Goal: Transaction & Acquisition: Purchase product/service

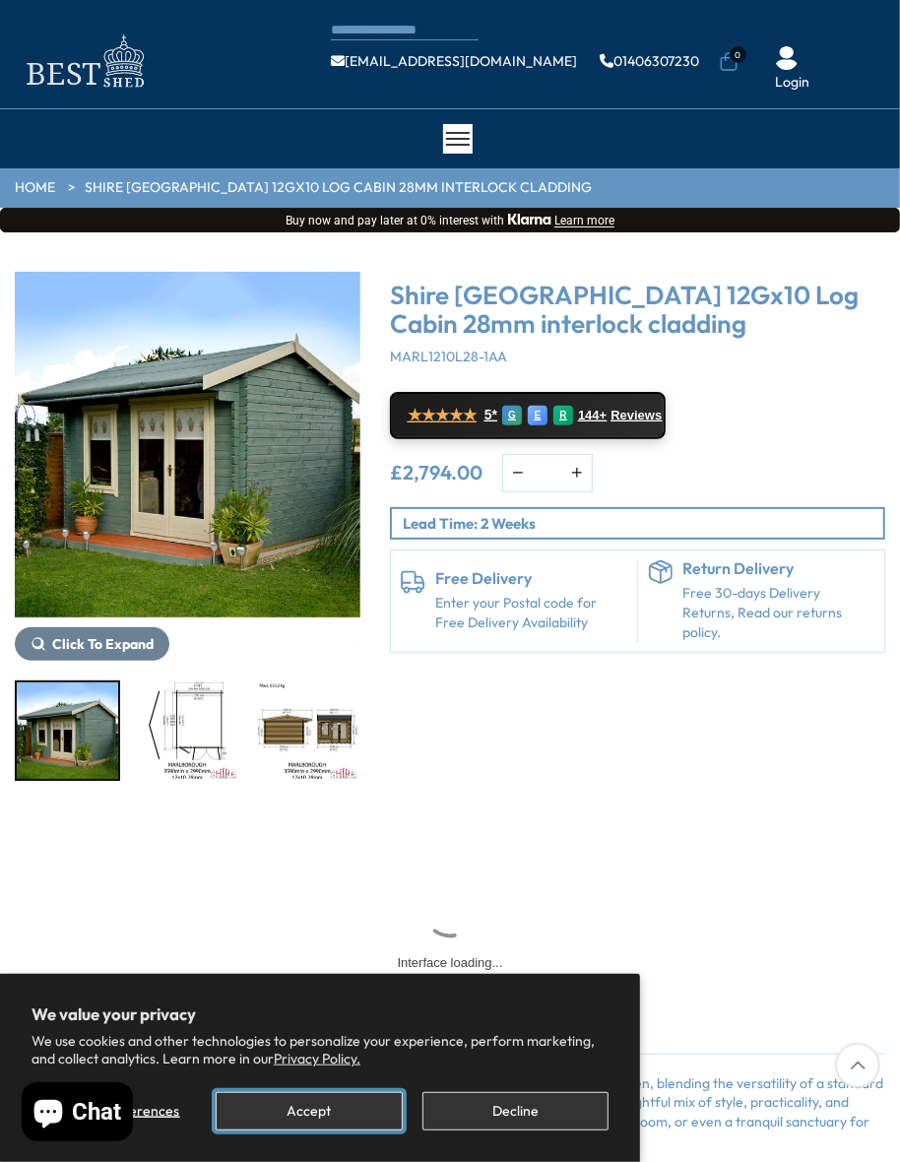
click at [305, 1118] on button "Accept" at bounding box center [309, 1111] width 186 height 38
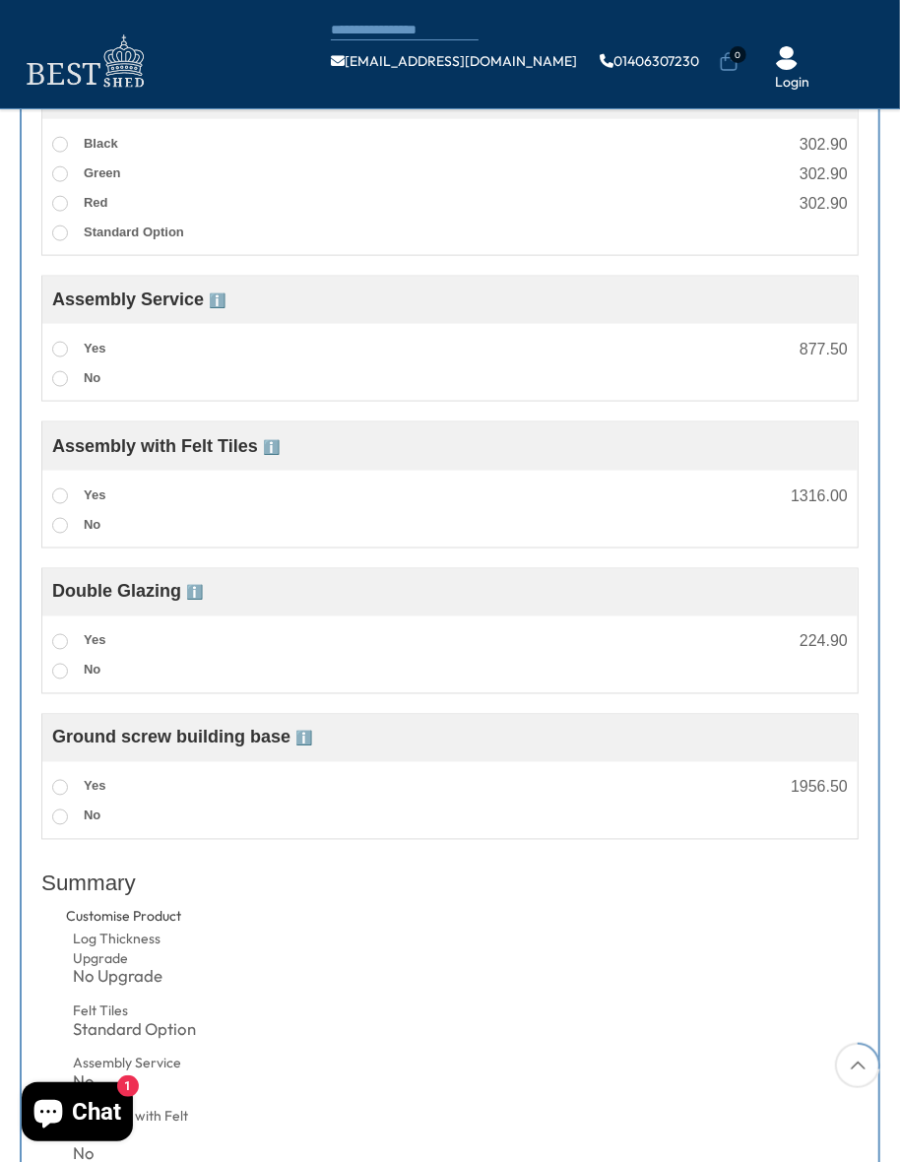
scroll to position [1014, 0]
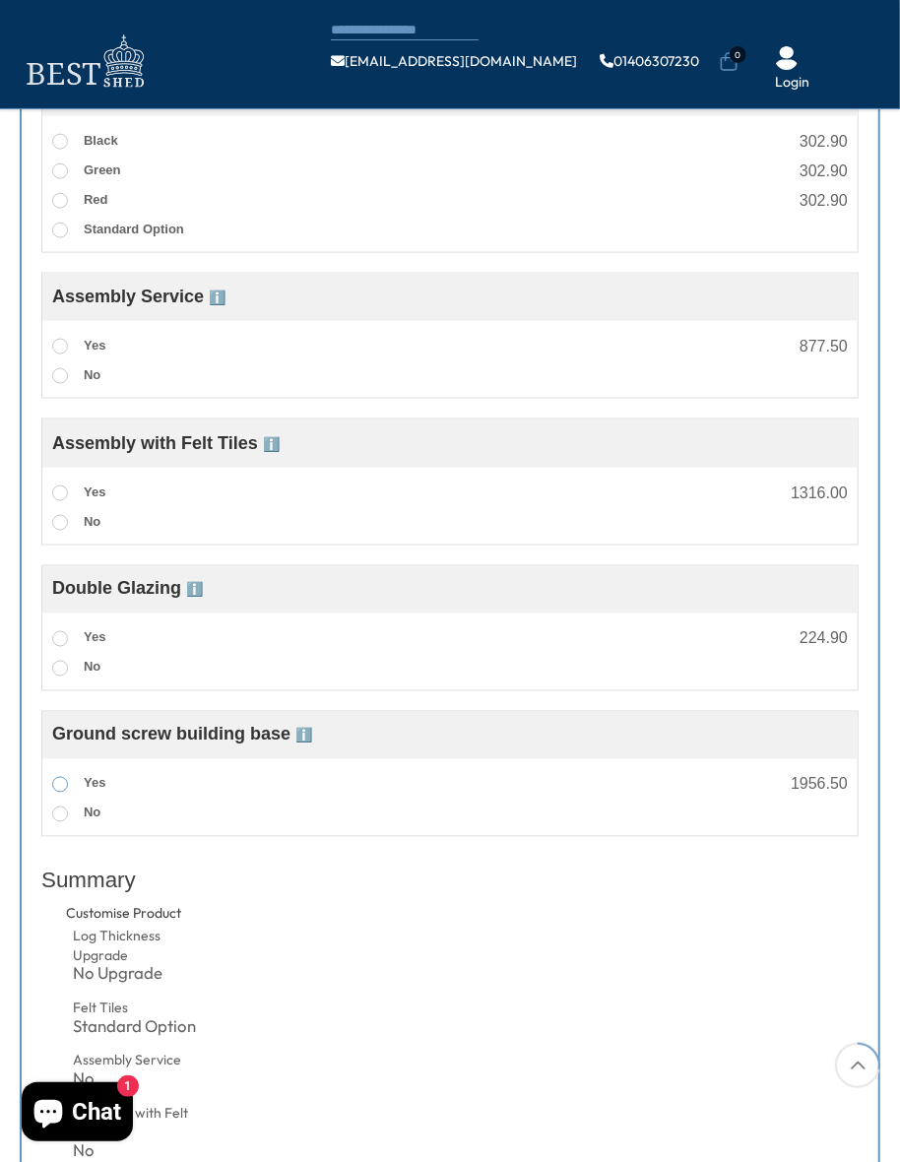
click at [54, 782] on span at bounding box center [60, 785] width 16 height 16
click at [52, 638] on span at bounding box center [60, 639] width 16 height 16
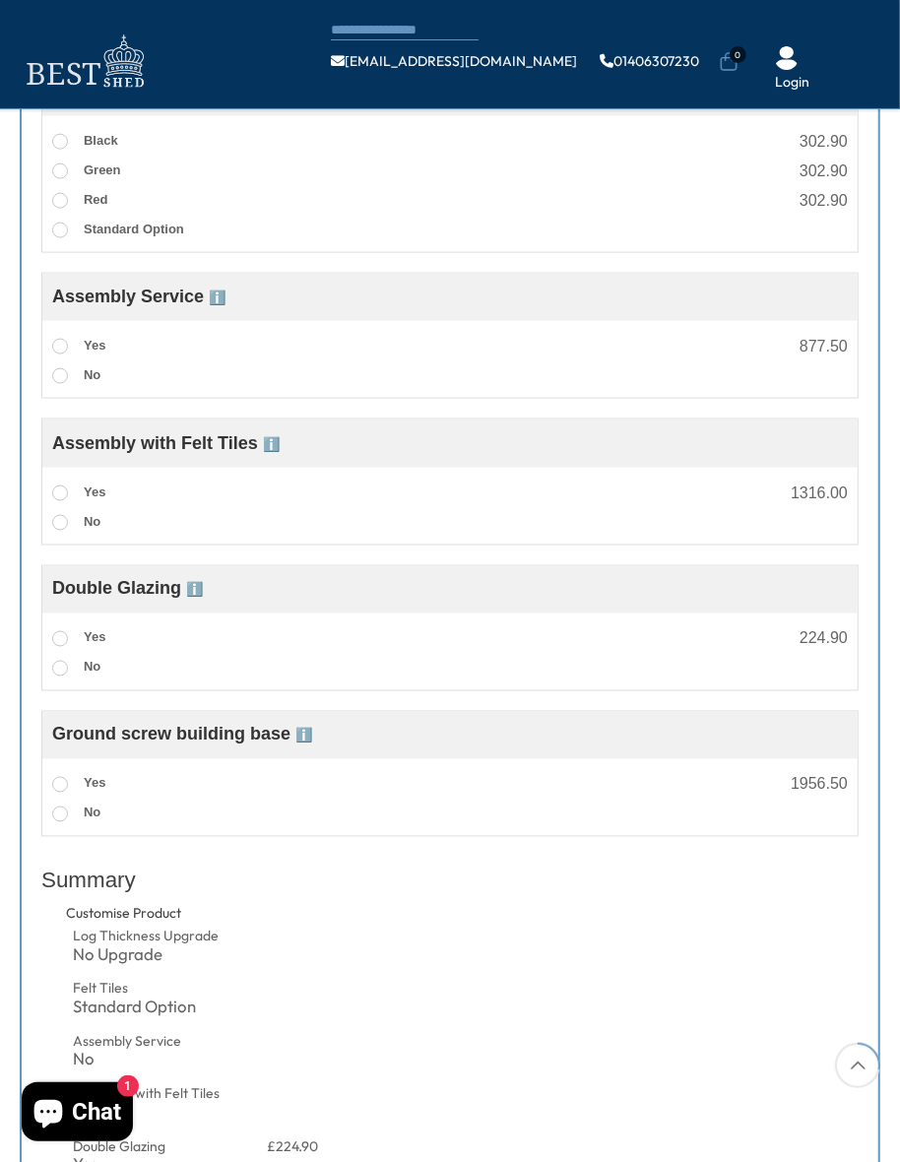
click at [263, 446] on span "ℹ️" at bounding box center [271, 444] width 17 height 16
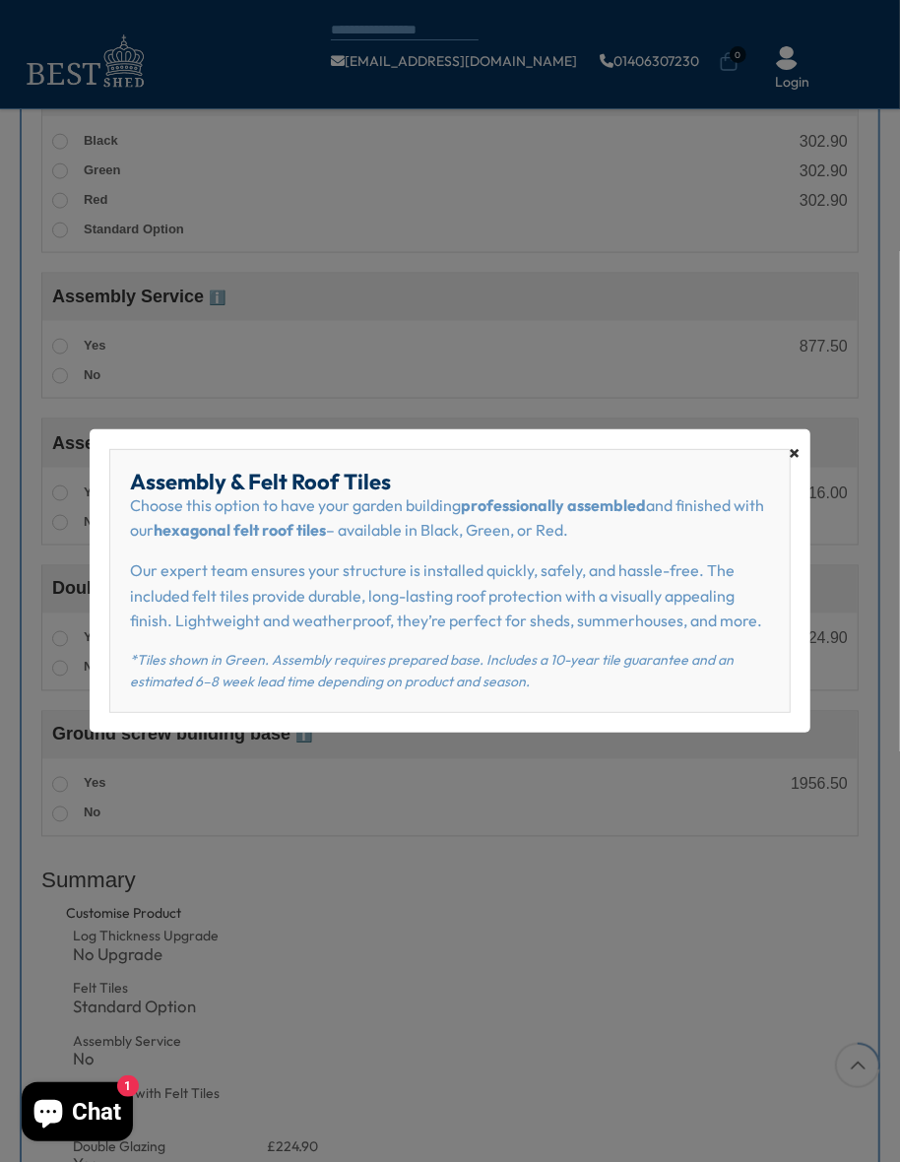
click at [791, 467] on span "×" at bounding box center [795, 453] width 11 height 28
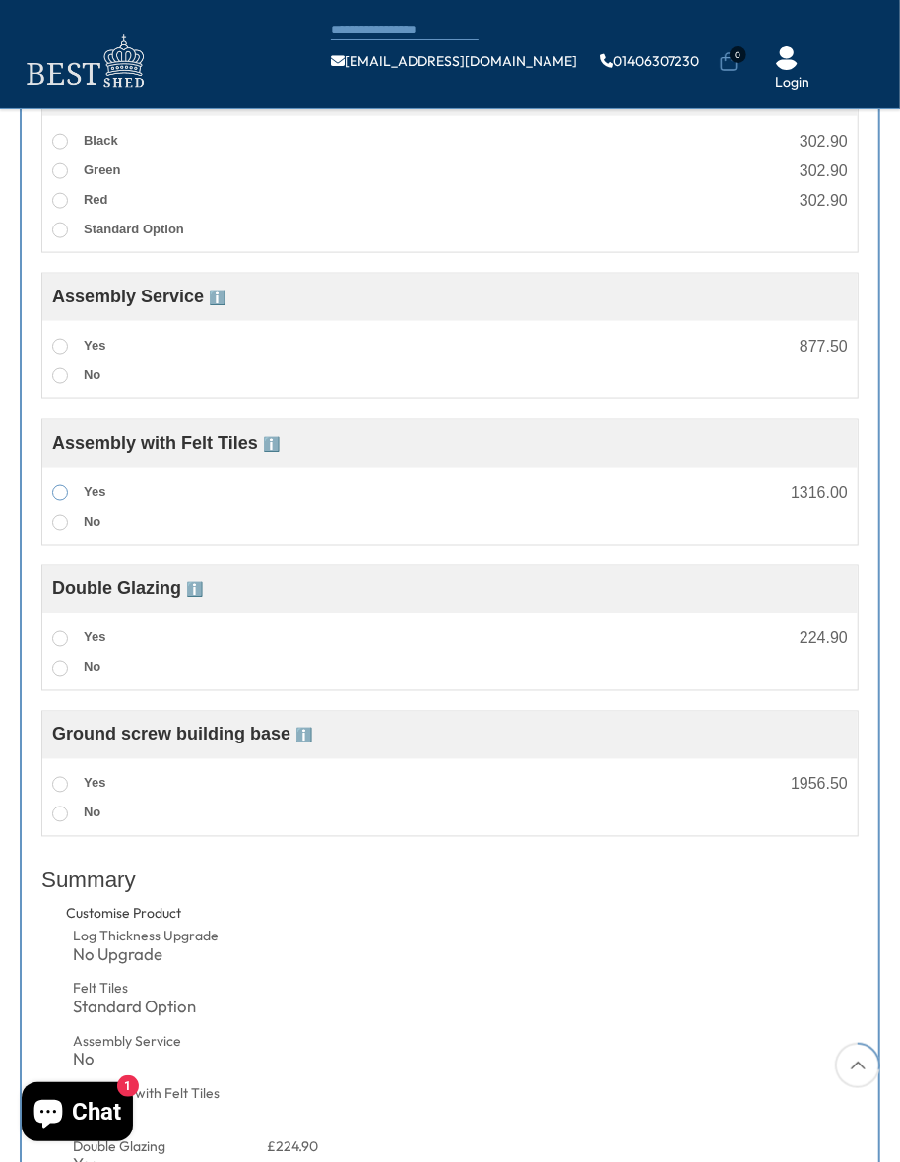
click at [57, 493] on span at bounding box center [60, 494] width 16 height 16
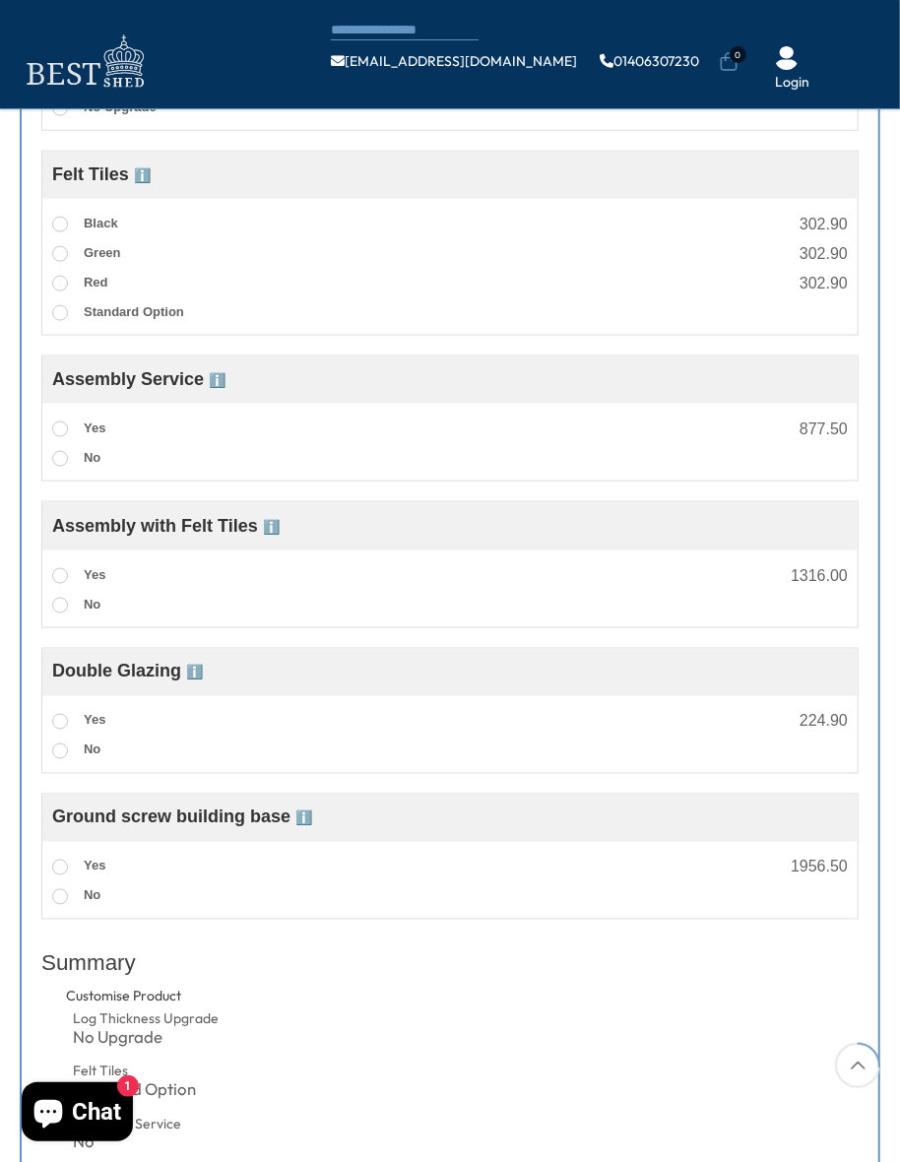
scroll to position [928, 0]
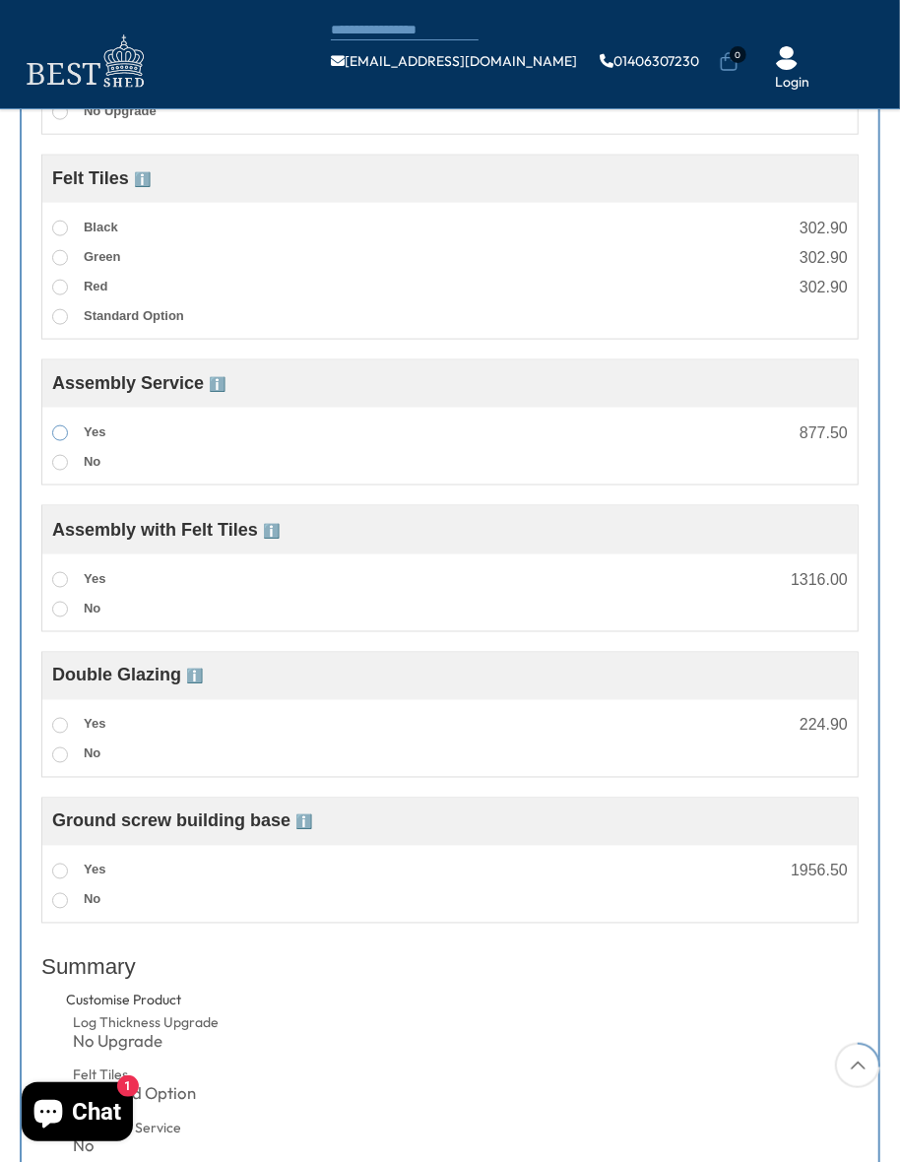
click at [56, 422] on label "Yes" at bounding box center [78, 434] width 53 height 26
click at [209, 376] on span "ℹ️" at bounding box center [217, 384] width 17 height 16
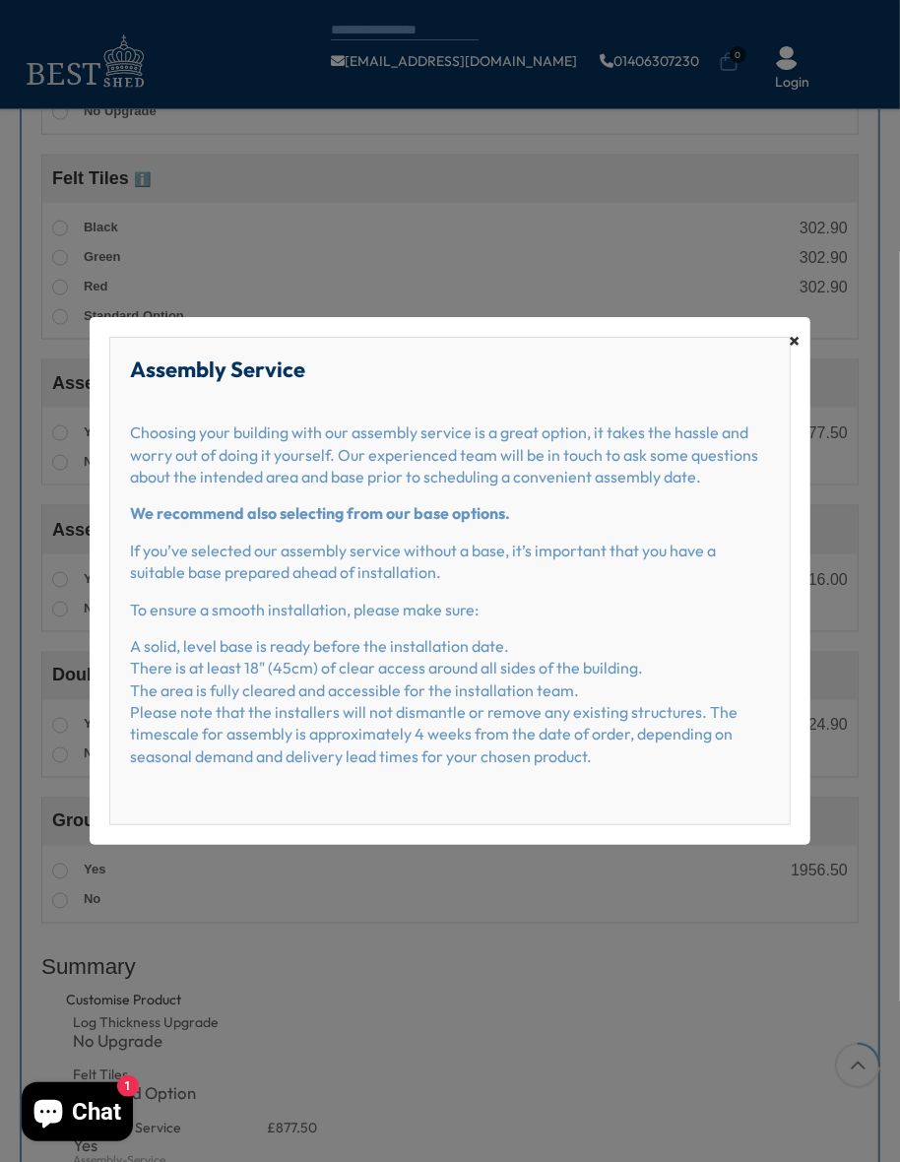
click at [793, 355] on span "×" at bounding box center [795, 341] width 11 height 28
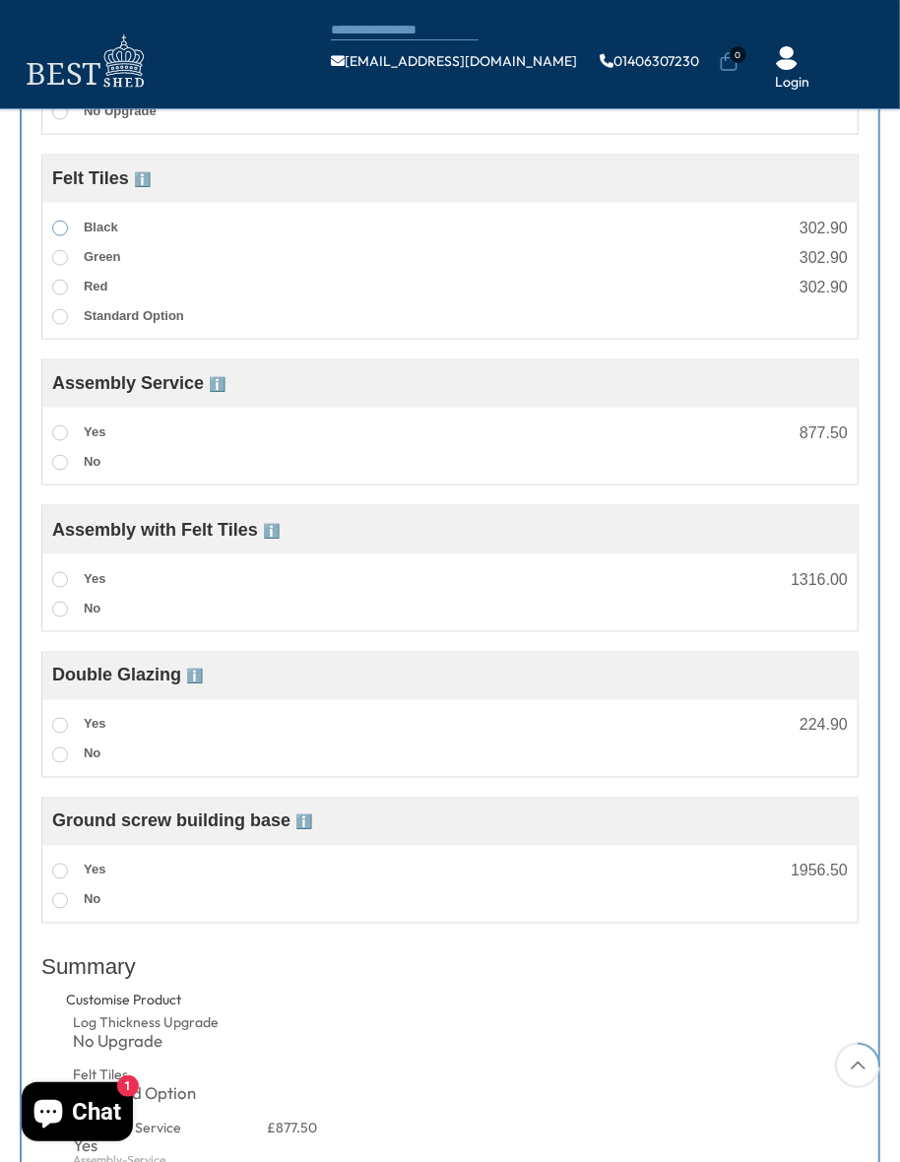
click at [55, 227] on span at bounding box center [60, 229] width 16 height 16
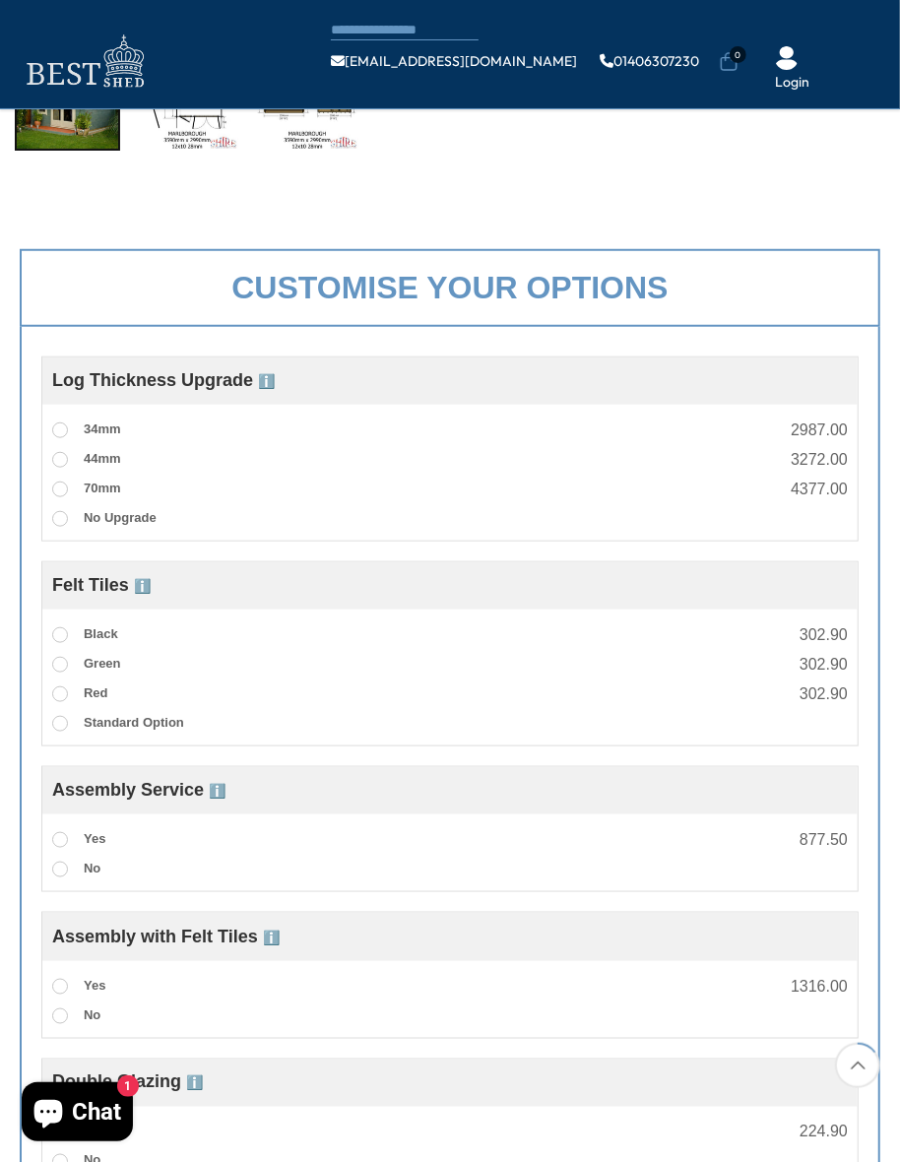
scroll to position [523, 0]
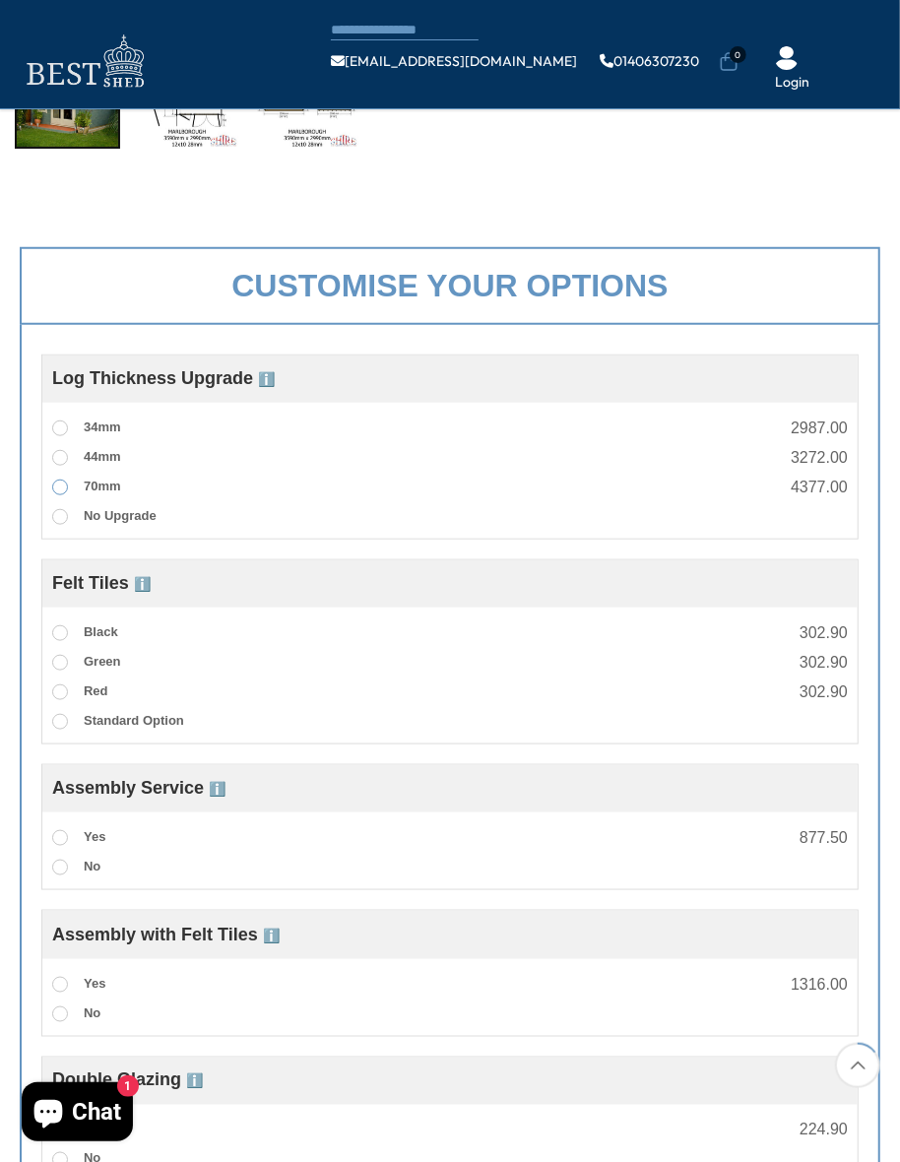
click at [53, 490] on span at bounding box center [60, 488] width 16 height 16
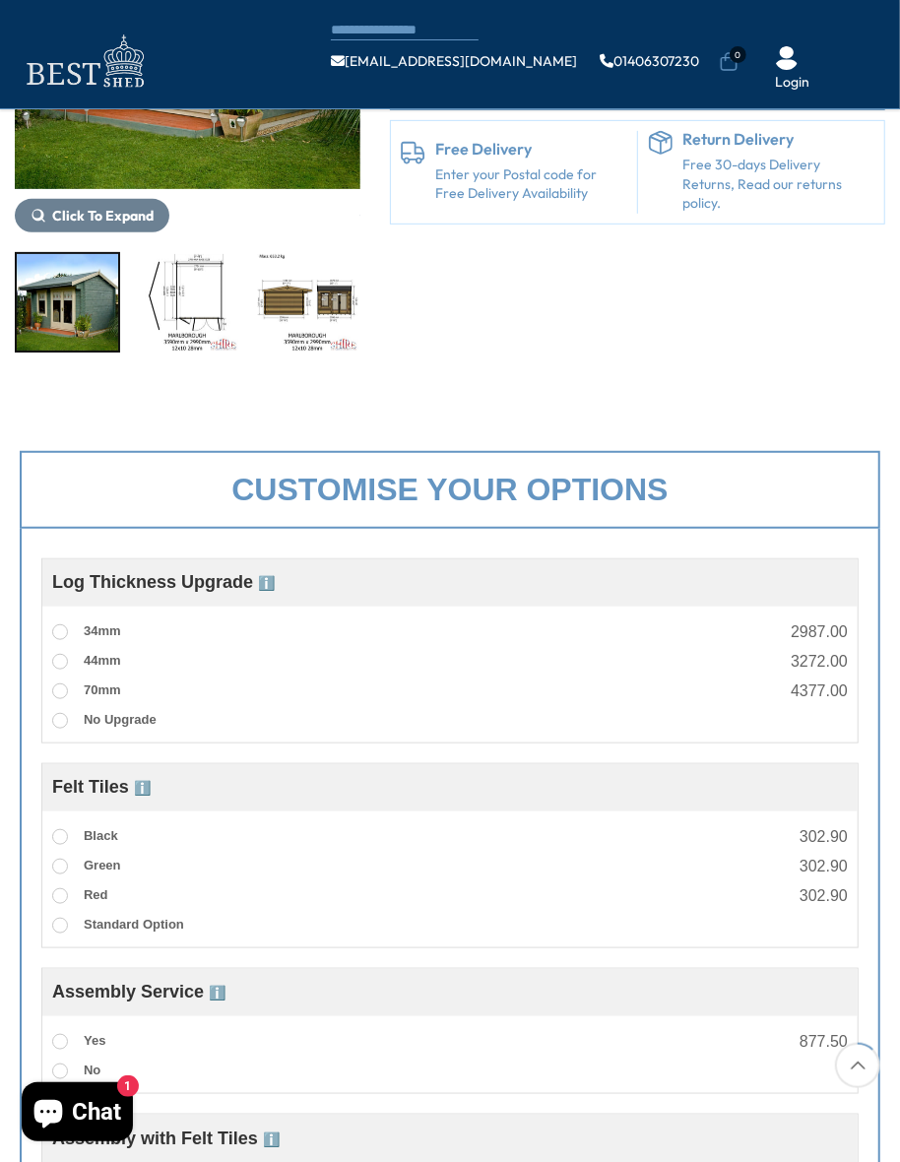
scroll to position [0, 0]
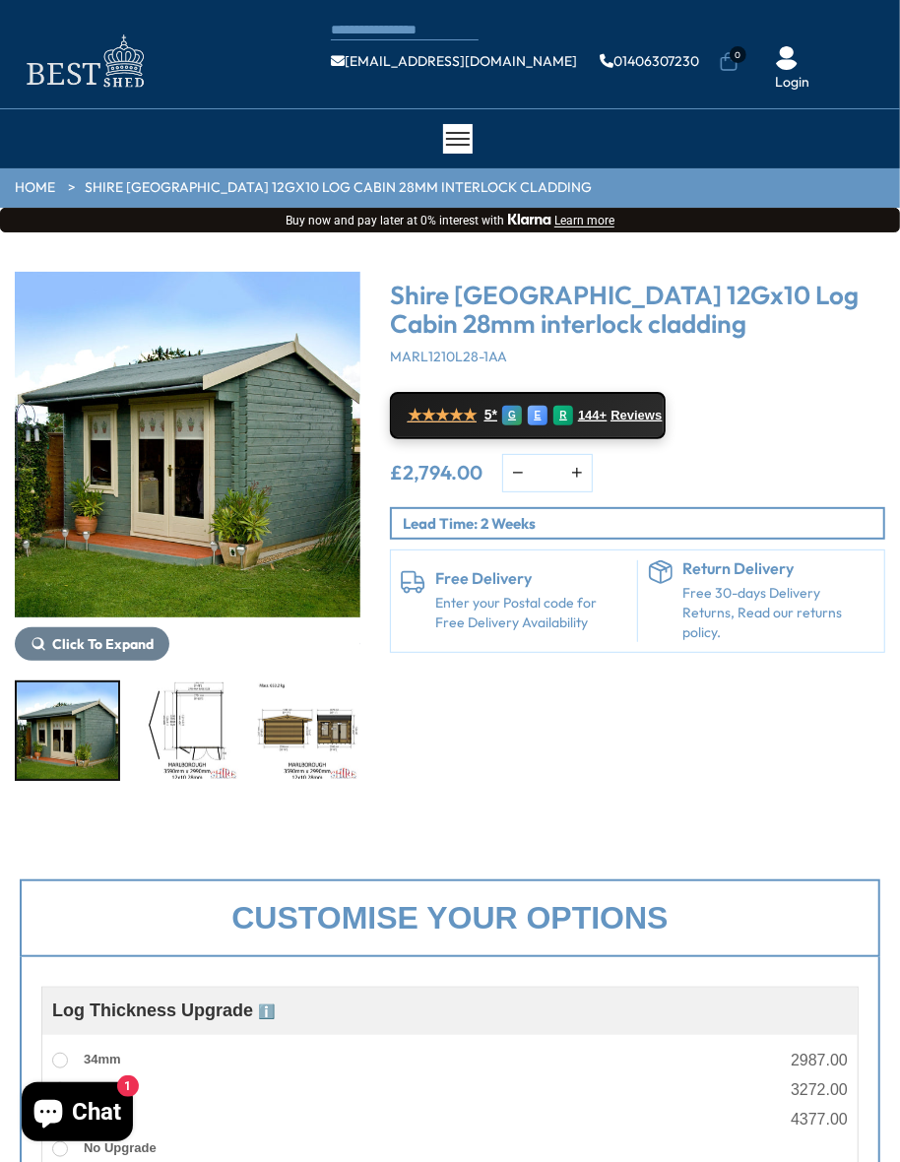
click at [294, 439] on img "1 / 16" at bounding box center [188, 445] width 346 height 346
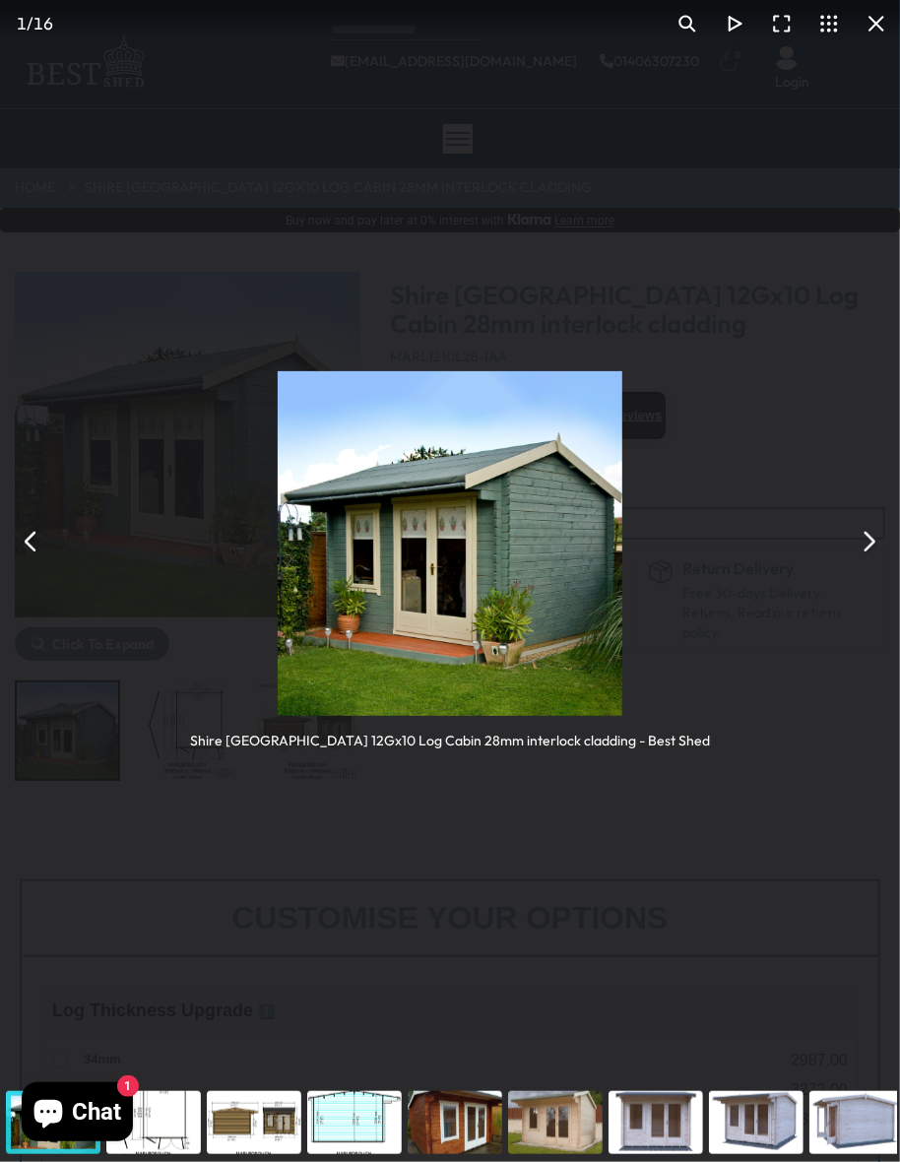
click at [857, 540] on button "You can close this modal content with the ESC key" at bounding box center [868, 541] width 47 height 47
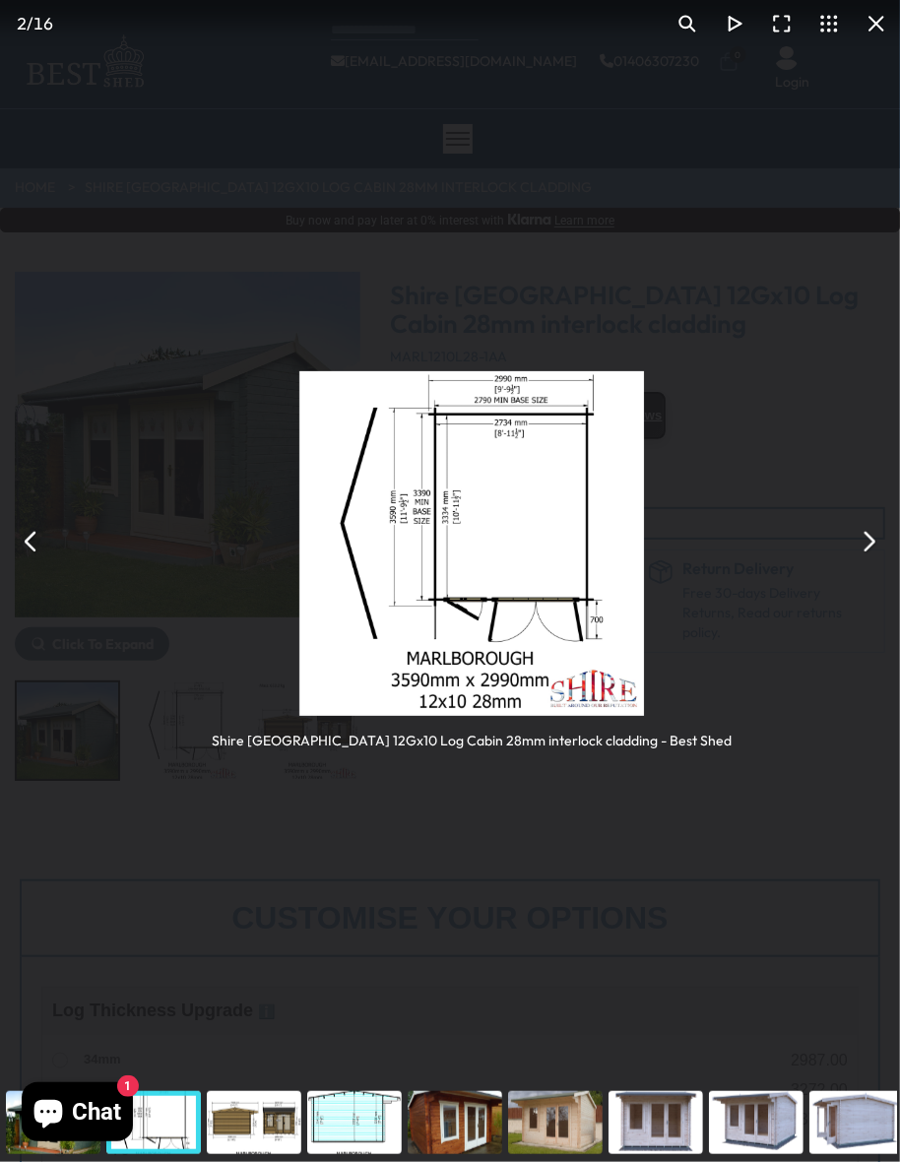
click at [879, 550] on button "You can close this modal content with the ESC key" at bounding box center [868, 541] width 47 height 47
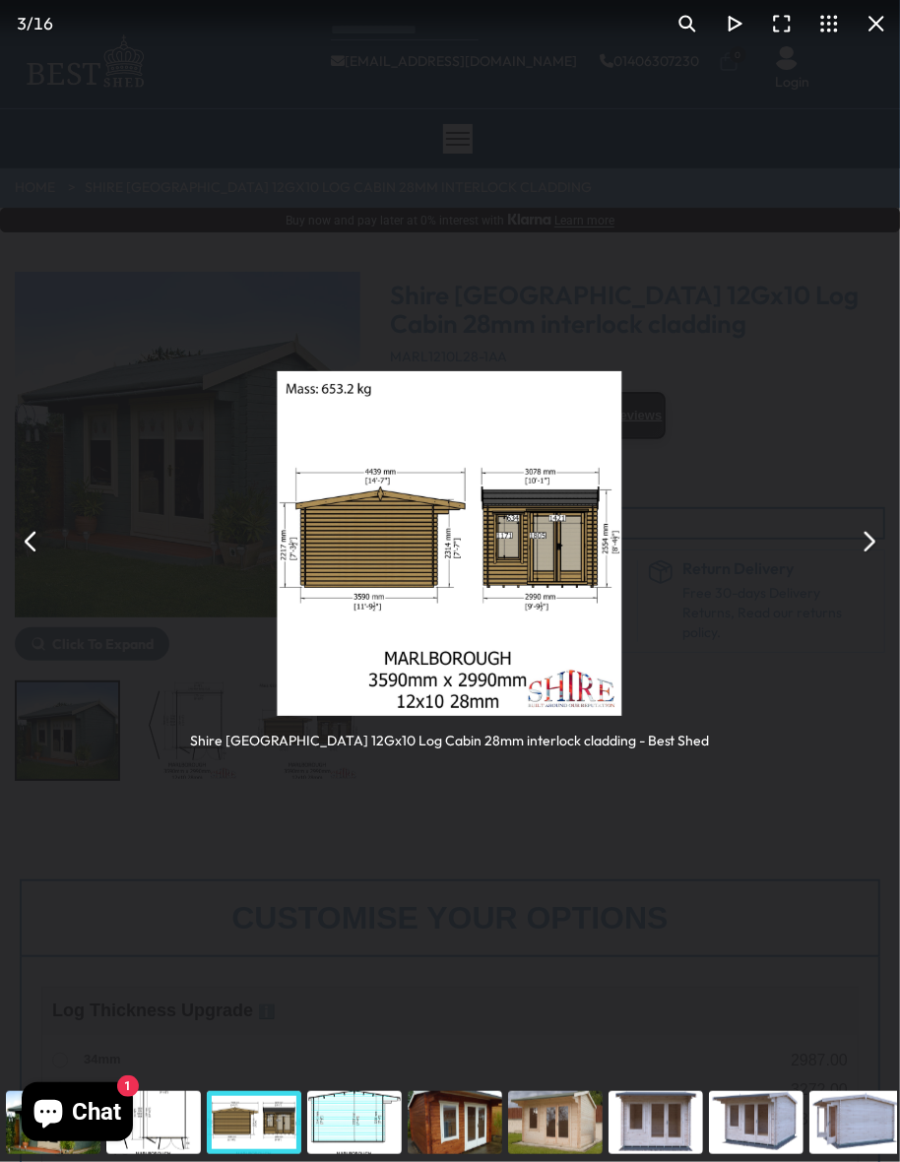
click at [862, 548] on button "You can close this modal content with the ESC key" at bounding box center [868, 541] width 47 height 47
